Goal: Check status: Check status

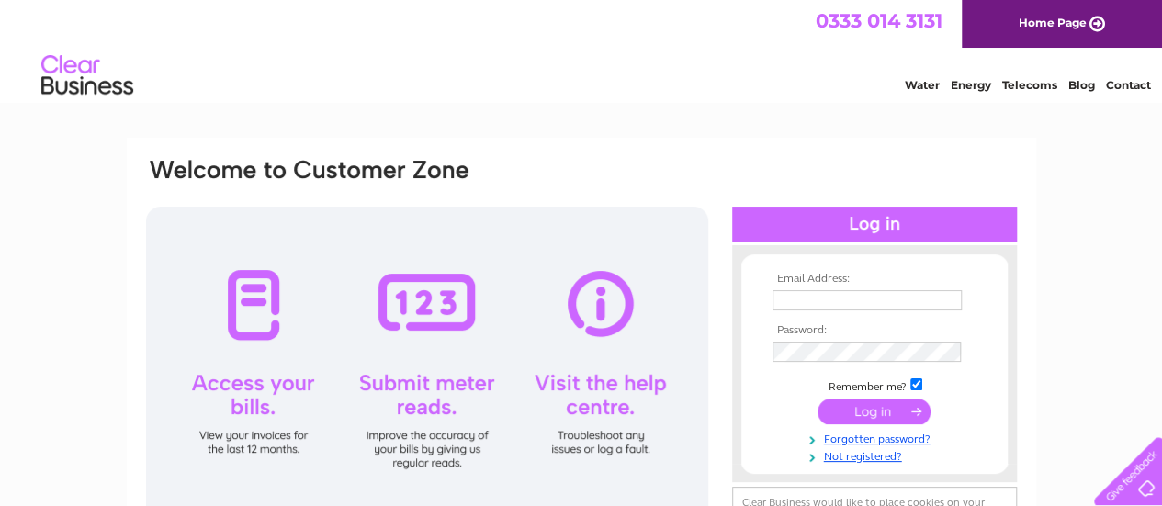
type input "[EMAIL_ADDRESS][DOMAIN_NAME]"
click at [872, 402] on input "submit" at bounding box center [873, 412] width 113 height 26
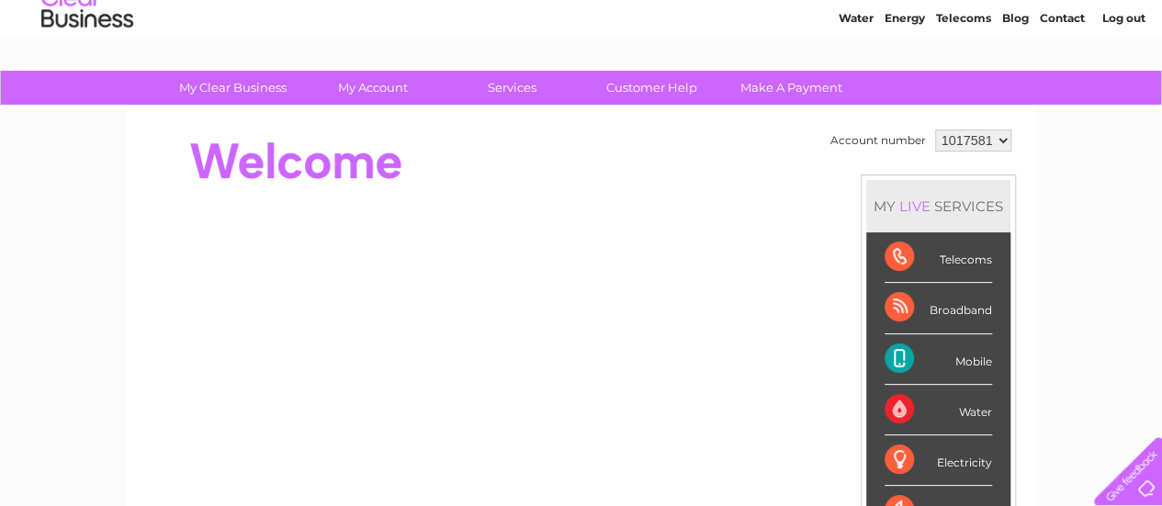
scroll to position [68, 0]
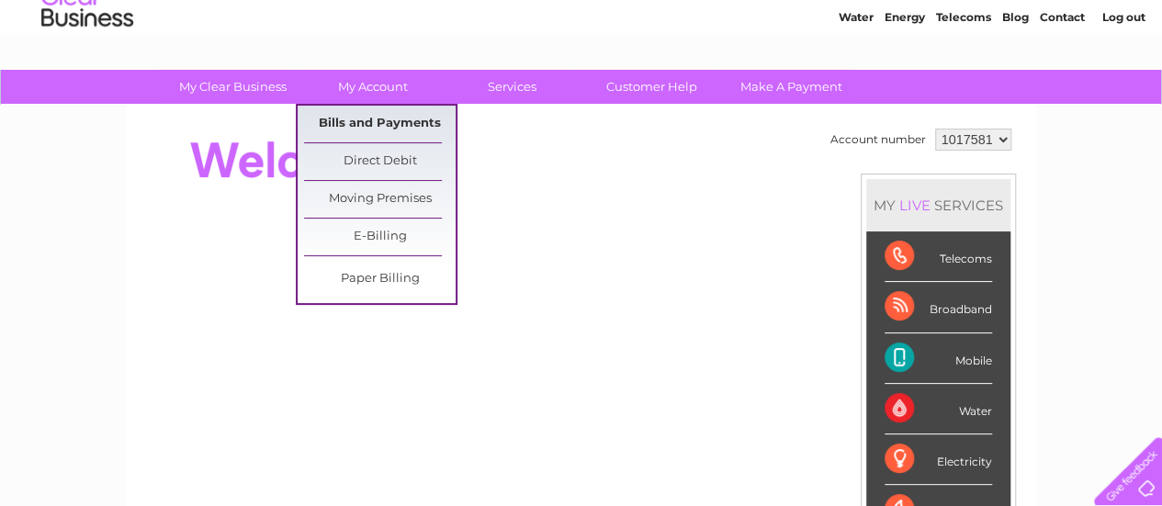
click at [369, 116] on link "Bills and Payments" at bounding box center [380, 124] width 152 height 37
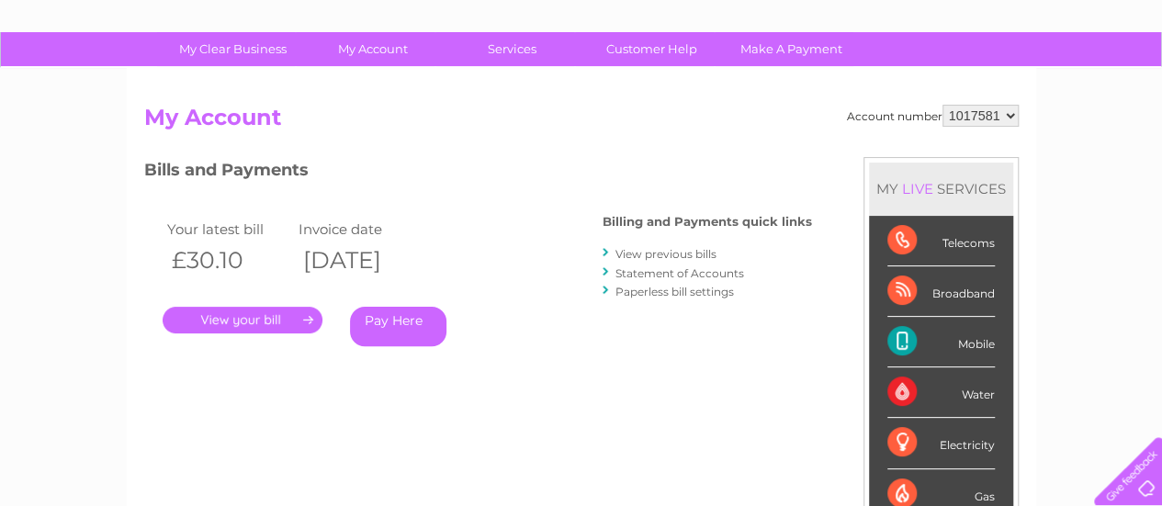
scroll to position [108, 0]
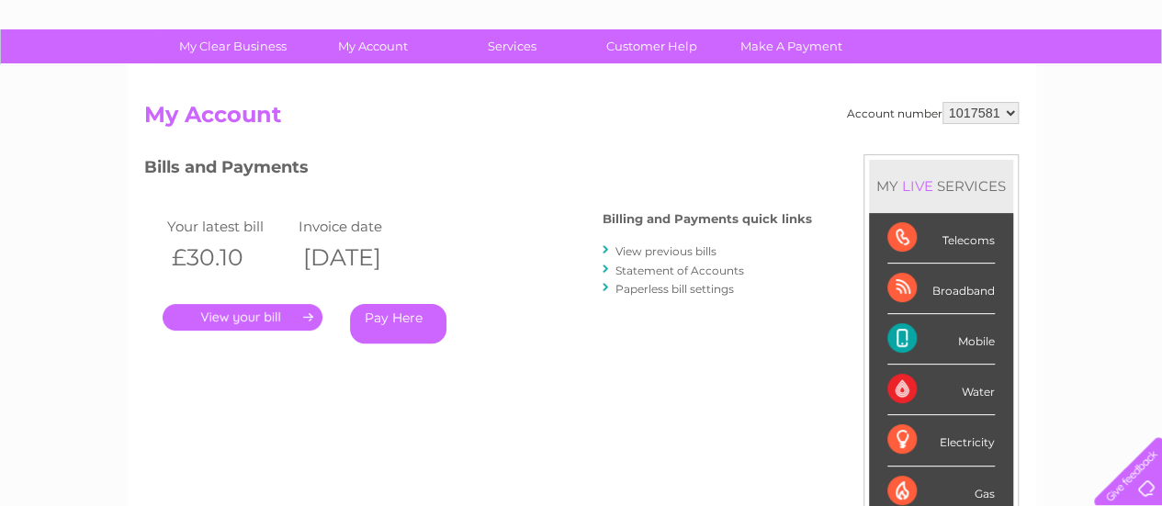
click at [241, 320] on link "." at bounding box center [243, 317] width 160 height 27
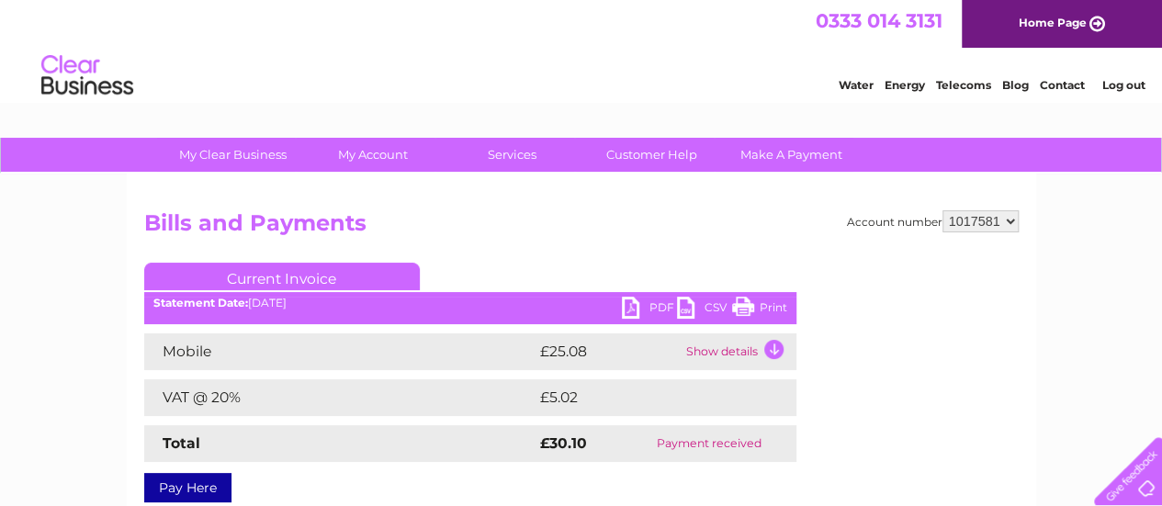
click at [775, 354] on td "Show details" at bounding box center [738, 351] width 115 height 37
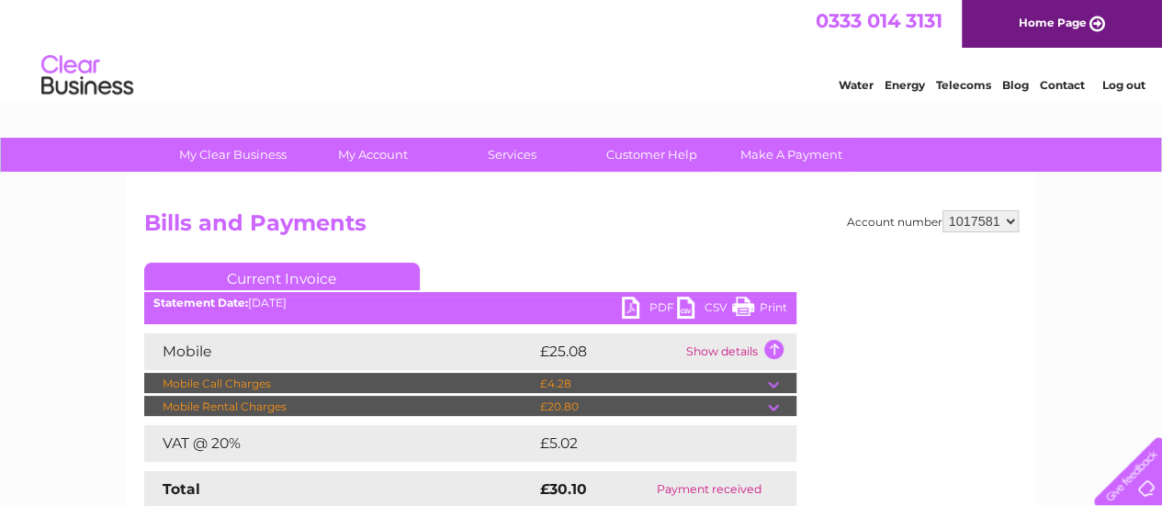
click at [769, 380] on td at bounding box center [782, 384] width 28 height 22
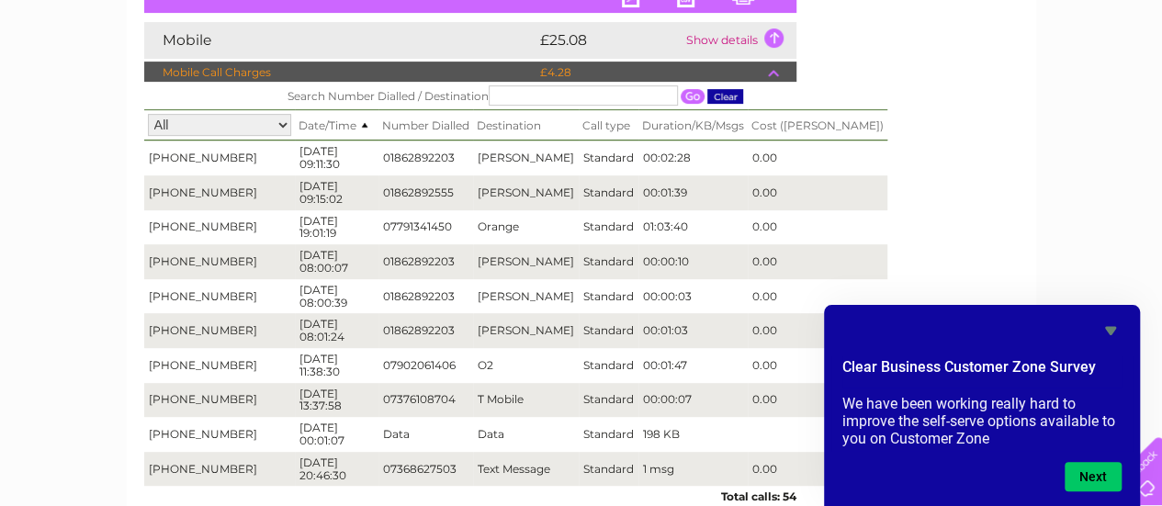
scroll to position [346, 0]
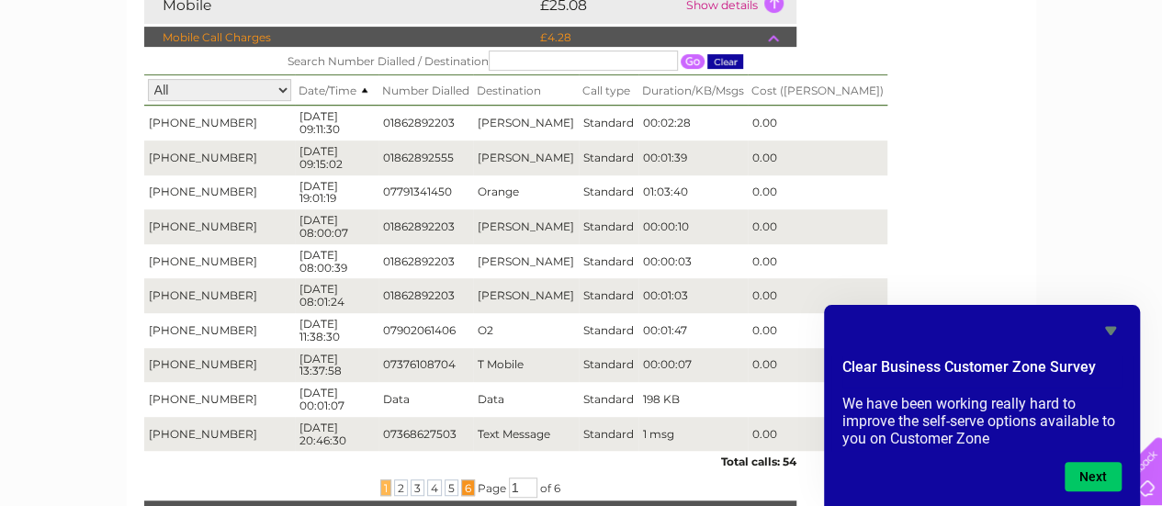
click at [463, 490] on span "6" at bounding box center [468, 487] width 14 height 17
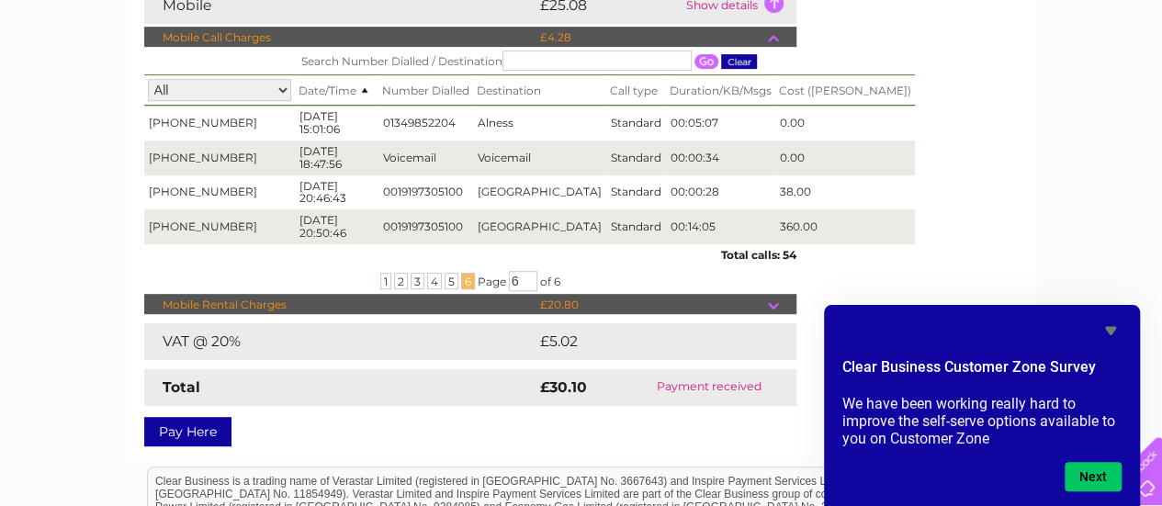
drag, startPoint x: 1081, startPoint y: 17, endPoint x: 1174, endPoint y: -111, distance: 158.3
click at [1161, 0] on html "My Clear Business Login Details My Details My Preferences Link Account My Accou…" at bounding box center [581, 219] width 1162 height 1130
